Goal: Find specific page/section

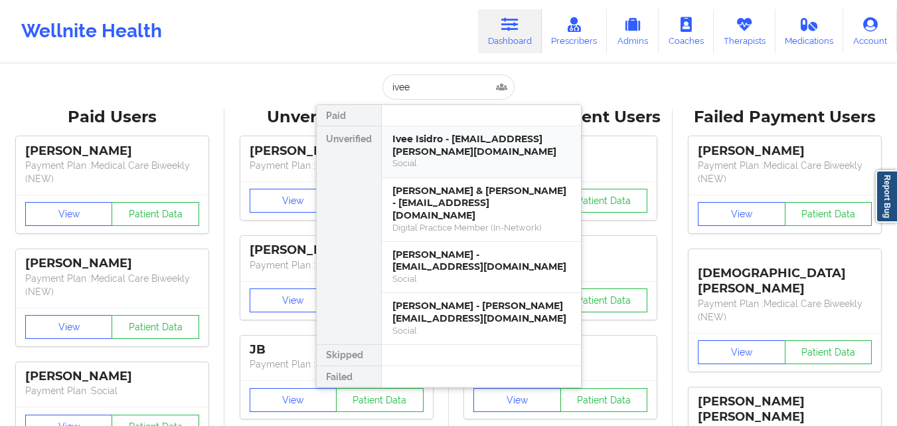
click at [456, 142] on div "Ivee Isidro - [EMAIL_ADDRESS][PERSON_NAME][DOMAIN_NAME]" at bounding box center [482, 145] width 178 height 25
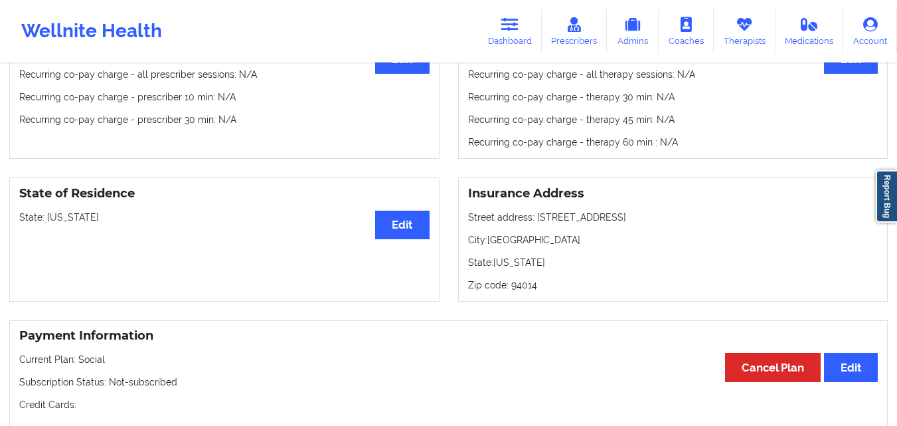
scroll to position [459, 0]
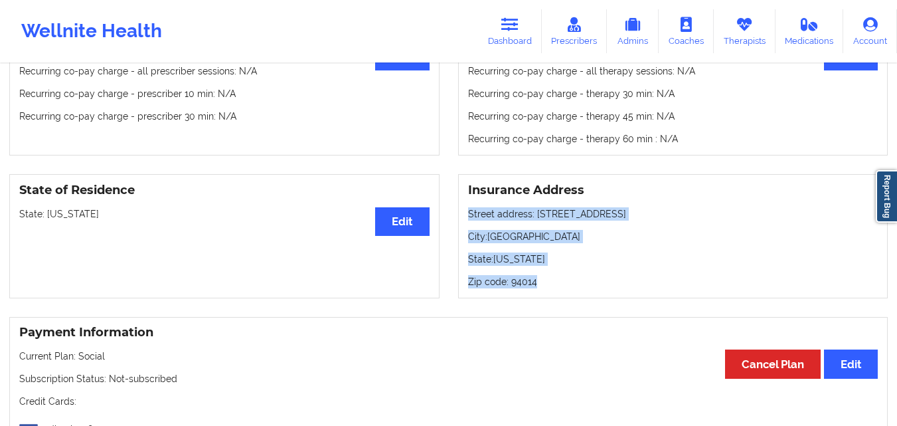
drag, startPoint x: 546, startPoint y: 280, endPoint x: 451, endPoint y: 218, distance: 113.7
click at [451, 218] on div "Insurance Address Street address: [STREET_ADDRESS][US_STATE] Zip code: 94014" at bounding box center [673, 236] width 449 height 124
copy div "Street address: [STREET_ADDRESS]: [US_STATE] Zip code: 94014"
click at [511, 25] on icon at bounding box center [509, 24] width 17 height 15
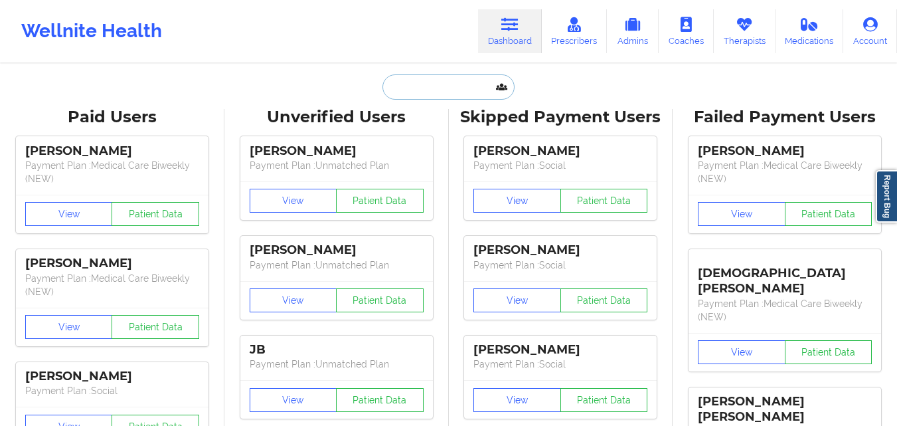
click at [453, 86] on input "text" at bounding box center [449, 86] width 132 height 25
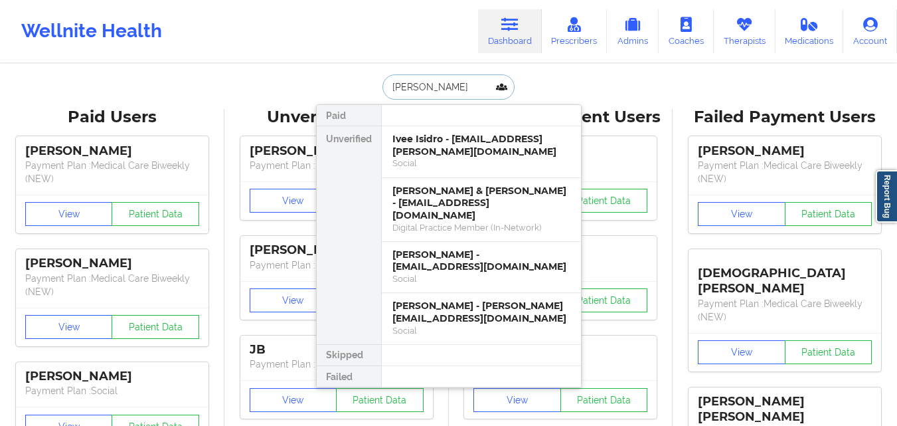
type input "davyd"
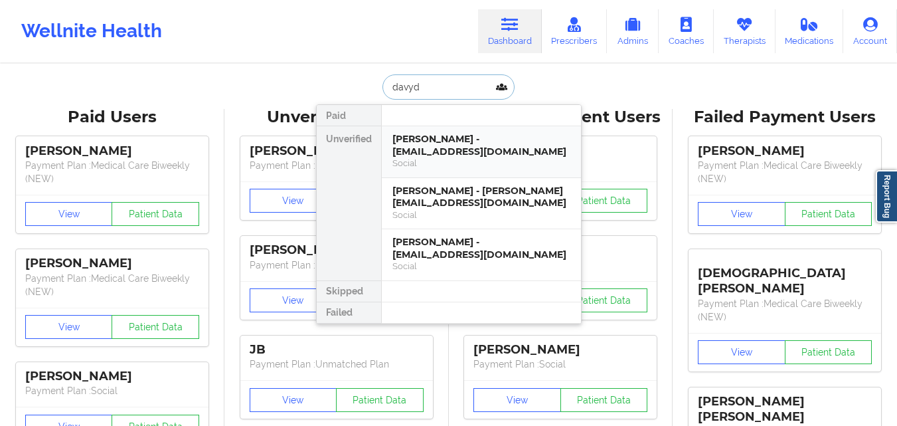
click at [442, 164] on div "Social" at bounding box center [482, 162] width 178 height 11
